Goal: Task Accomplishment & Management: Use online tool/utility

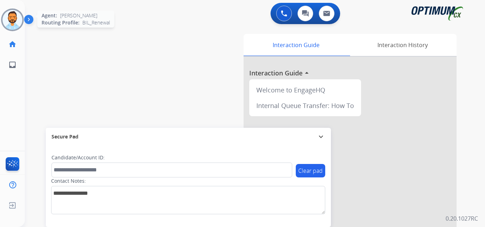
click at [8, 19] on img at bounding box center [12, 20] width 20 height 20
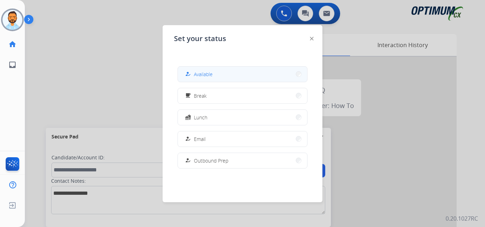
click at [209, 76] on span "Available" at bounding box center [203, 74] width 19 height 7
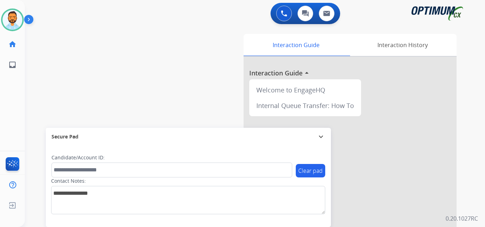
click at [27, 16] on img at bounding box center [30, 20] width 12 height 13
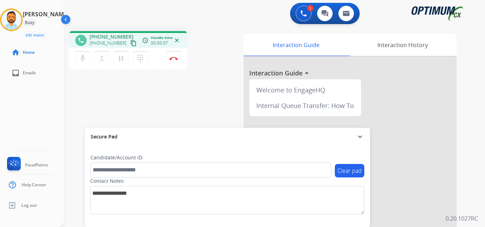
click at [130, 43] on mat-icon "content_copy" at bounding box center [133, 43] width 6 height 6
click at [170, 57] on img at bounding box center [173, 59] width 9 height 4
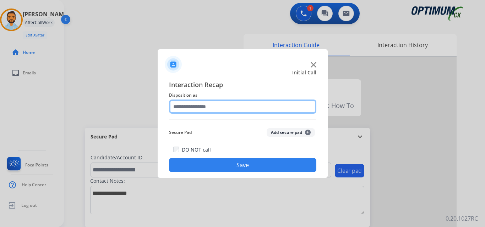
click at [248, 107] on input "text" at bounding box center [242, 107] width 147 height 14
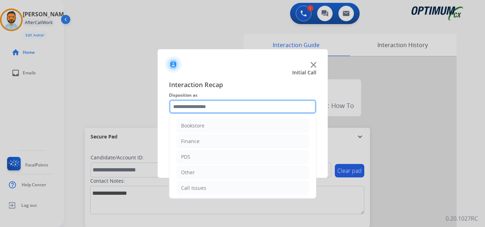
scroll to position [48, 0]
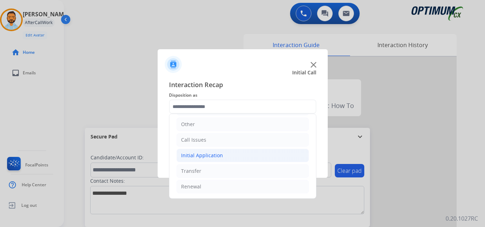
click at [218, 156] on div "Initial Application" at bounding box center [202, 155] width 42 height 7
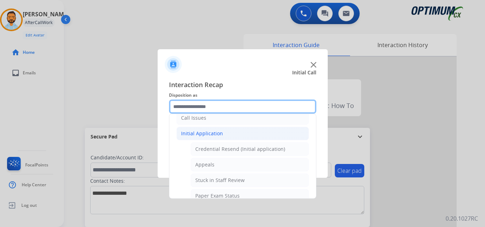
scroll to position [82, 0]
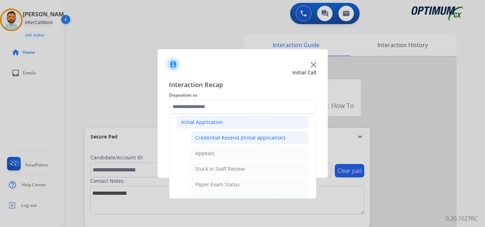
click at [241, 139] on div "Credential Resend (Initial application)" at bounding box center [240, 138] width 90 height 7
type input "**********"
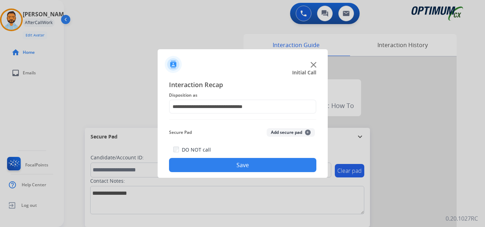
click at [231, 165] on button "Save" at bounding box center [242, 165] width 147 height 14
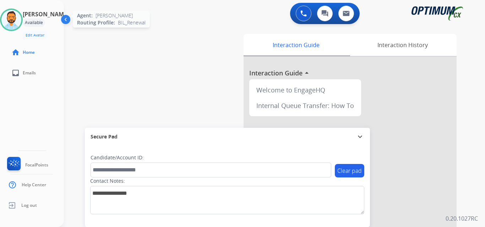
click at [15, 25] on img at bounding box center [11, 20] width 20 height 20
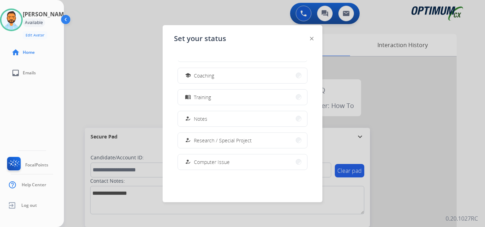
scroll to position [177, 0]
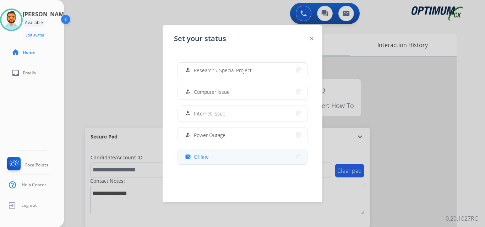
click at [219, 160] on button "work_off Offline" at bounding box center [242, 156] width 129 height 15
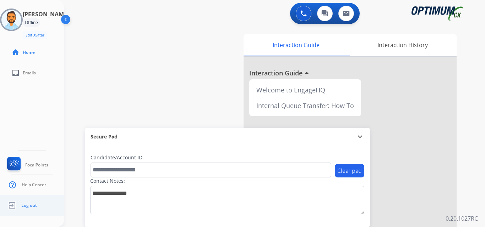
click at [25, 210] on link "Log out" at bounding box center [21, 205] width 31 height 13
